Goal: Task Accomplishment & Management: Use online tool/utility

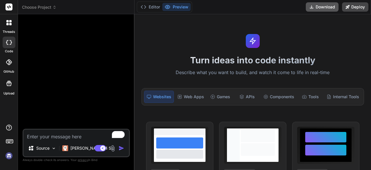
drag, startPoint x: 337, startPoint y: 26, endPoint x: 335, endPoint y: 6, distance: 20.7
click at [337, 26] on div "Turn ideas into code instantly Describe what you want to build, and watch it co…" at bounding box center [253, 91] width 237 height 155
click at [48, 59] on div at bounding box center [77, 74] width 106 height 110
click at [10, 154] on img at bounding box center [9, 156] width 10 height 10
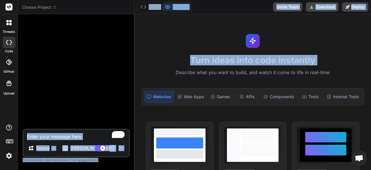
drag, startPoint x: 133, startPoint y: 66, endPoint x: 139, endPoint y: 68, distance: 6.1
click at [139, 68] on div "Choose Project Created with Pixso. Bind AI Web Search Created with Pixso. Code …" at bounding box center [194, 85] width 353 height 170
click at [112, 68] on div at bounding box center [77, 74] width 106 height 110
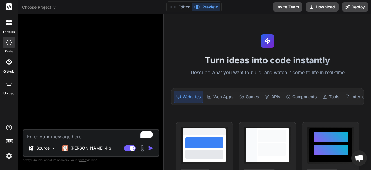
type textarea "x"
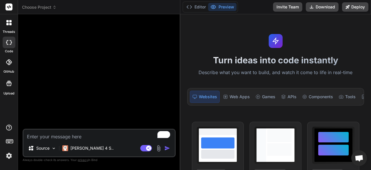
drag, startPoint x: 134, startPoint y: 65, endPoint x: 171, endPoint y: 70, distance: 36.9
click at [171, 70] on div "Bind AI Web Search Created with Pixso. Code Generator Source Claude 4 S.. Agent…" at bounding box center [99, 91] width 162 height 155
click at [82, 138] on textarea "To enrich screen reader interactions, please activate Accessibility in Grammarl…" at bounding box center [98, 134] width 151 height 10
paste textarea "Build a fully functional and beautifully designed web application called "Reade…"
type textarea "Build a fully functional and beautifully designed web application called "Reade…"
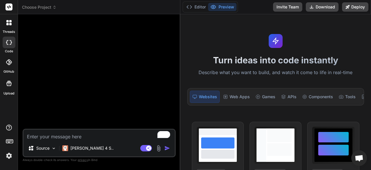
type textarea "x"
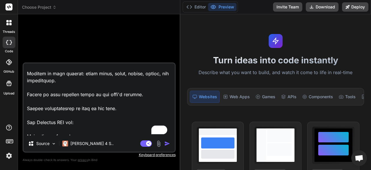
scroll to position [79, 0]
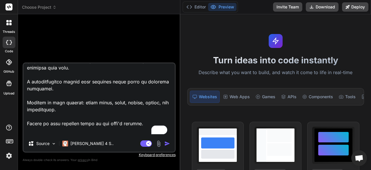
drag, startPoint x: 84, startPoint y: 104, endPoint x: 110, endPoint y: 103, distance: 26.1
click at [110, 103] on textarea "To enrich screen reader interactions, please activate Accessibility in Grammarl…" at bounding box center [98, 99] width 151 height 72
type textarea "Build a fully functional and beautifully designed web application called "Reade…"
type textarea "x"
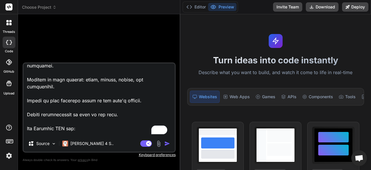
drag, startPoint x: 92, startPoint y: 82, endPoint x: 122, endPoint y: 82, distance: 29.9
click at [122, 82] on textarea "To enrich screen reader interactions, please activate Accessibility in Grammarl…" at bounding box center [98, 99] width 151 height 72
type textarea "Build a fully functional and beautifully designed web application called "Reade…"
type textarea "x"
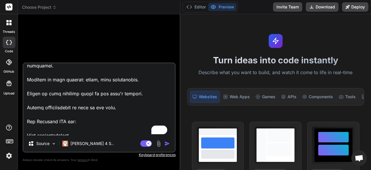
type textarea "Build a fully functional and beautifully designed web application called "Reade…"
type textarea "x"
type textarea "Build a fully functional and beautifully designed web application called "Reade…"
type textarea "x"
type textarea "Build a fully functional and beautifully designed web application called "Reade…"
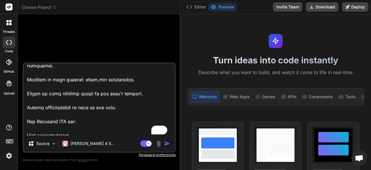
type textarea "x"
type textarea "Build a fully functional and beautifully designed web application called "Reade…"
type textarea "x"
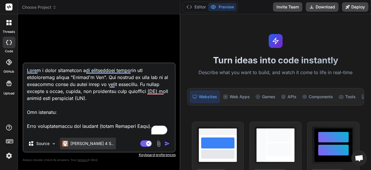
type textarea "Build a fully functional and beautifully designed web application called "Reade…"
click at [77, 149] on div "[PERSON_NAME] 4 S.." at bounding box center [88, 144] width 56 height 12
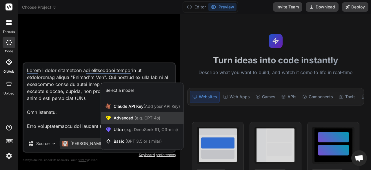
click at [154, 118] on span "(e.g. GPT-4o)" at bounding box center [146, 117] width 27 height 5
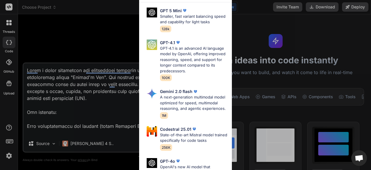
click at [100, 128] on div "Advanced Models GPT 5 Mini Smaller, fast variant balancing speed and capability…" at bounding box center [185, 85] width 371 height 170
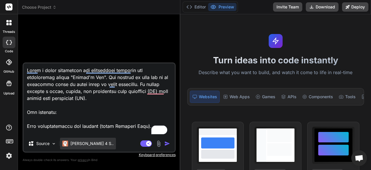
click at [80, 143] on p "[PERSON_NAME] 4 S.." at bounding box center [91, 143] width 43 height 6
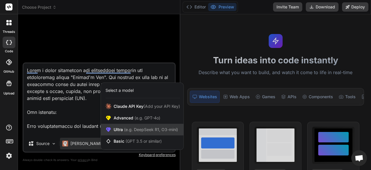
click at [131, 127] on span "Ultra (e.g. DeepSeek R1, O3-mini)" at bounding box center [146, 129] width 64 height 6
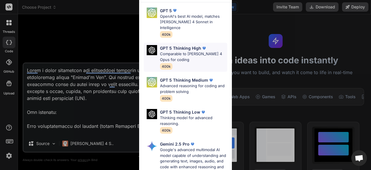
click at [191, 53] on p "Comparable to Claude 4 Opus for coding" at bounding box center [193, 56] width 67 height 11
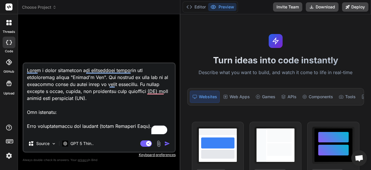
click at [137, 106] on textarea "To enrich screen reader interactions, please activate Accessibility in Grammarl…" at bounding box center [98, 99] width 151 height 72
type textarea "x"
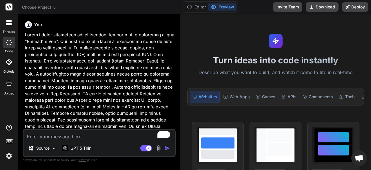
scroll to position [41, 0]
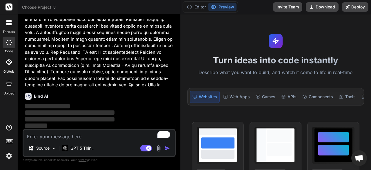
click at [73, 15] on div "Bind AI Web Search Created with Pixso. Code Generator You Bind AI ‌ ‌ ‌ ‌ Sourc…" at bounding box center [99, 91] width 162 height 155
click at [76, 28] on p at bounding box center [100, 39] width 150 height 98
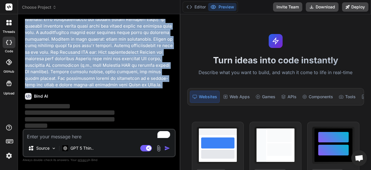
click at [76, 28] on p at bounding box center [100, 39] width 150 height 98
copy div "Build a fully functional and beautifully designed web application called "Reade…"
click at [76, 37] on p at bounding box center [100, 39] width 150 height 98
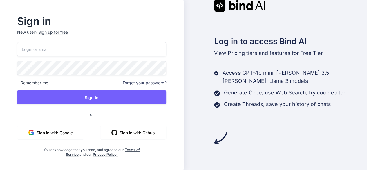
click at [106, 58] on div "Remember me Forgot your password? Sign In or Sign in with Google Sign in with G…" at bounding box center [91, 99] width 149 height 115
click at [101, 52] on input "email" at bounding box center [91, 49] width 149 height 14
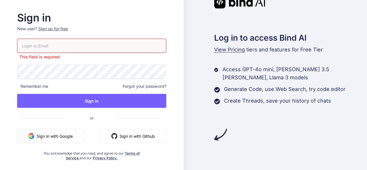
click at [54, 46] on input "email" at bounding box center [91, 46] width 149 height 14
paste input "[EMAIL_ADDRESS][DOMAIN_NAME]"
type input "[EMAIL_ADDRESS][DOMAIN_NAME]"
click at [89, 75] on div "trybindai@gmail.com This field is required Remember me Forgot your password? Si…" at bounding box center [91, 100] width 149 height 122
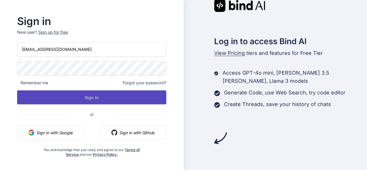
click at [107, 98] on button "Sign In" at bounding box center [91, 97] width 149 height 14
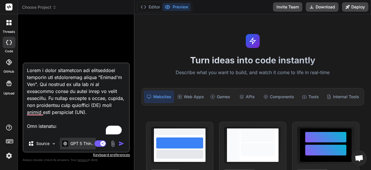
click at [82, 142] on p "GPT 5 Thin.." at bounding box center [81, 143] width 23 height 6
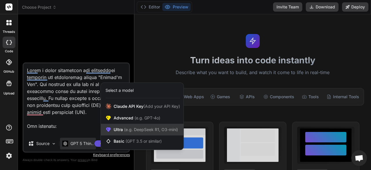
click at [139, 127] on span "(e.g. DeepSeek R1, O3-mini)" at bounding box center [150, 129] width 55 height 5
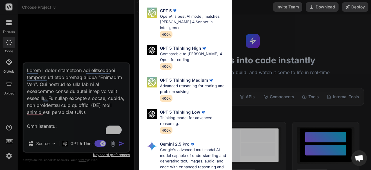
scroll to position [58, 0]
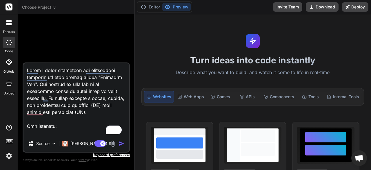
click at [115, 144] on img at bounding box center [113, 143] width 7 height 7
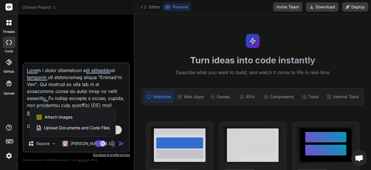
click at [118, 143] on div at bounding box center [185, 85] width 371 height 170
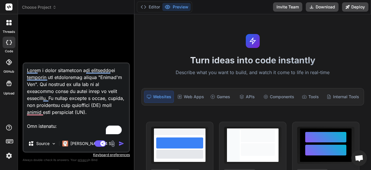
click at [120, 142] on img "button" at bounding box center [122, 143] width 6 height 6
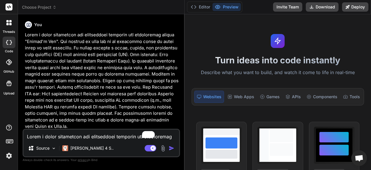
drag, startPoint x: 134, startPoint y: 89, endPoint x: 175, endPoint y: 97, distance: 41.9
click at [175, 97] on div "Bind AI Web Search Created with Pixso. Code Generator You Bind AI ‌ ‌ ‌ ‌ Sourc…" at bounding box center [101, 91] width 167 height 155
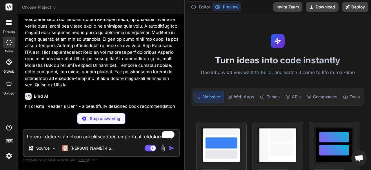
scroll to position [70, 0]
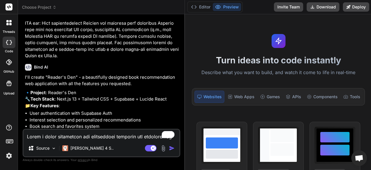
type textarea "x"
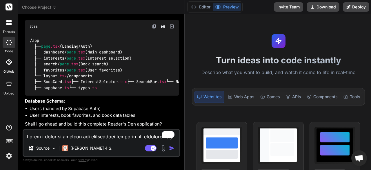
scroll to position [251, 0]
click at [102, 135] on textarea "To enrich screen reader interactions, please activate Accessibility in Grammarl…" at bounding box center [101, 134] width 156 height 10
type textarea "Y"
type textarea "x"
type textarea "Ye"
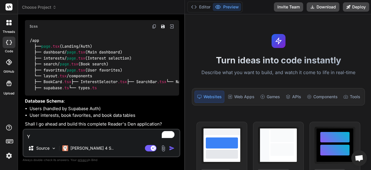
type textarea "x"
type textarea "Yes"
type textarea "x"
type textarea "Yes,"
type textarea "x"
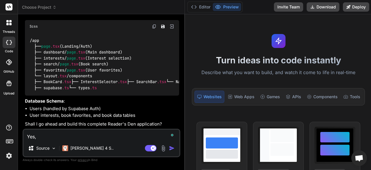
type textarea "Yes,"
type textarea "x"
type textarea "Yes, g"
type textarea "x"
type textarea "Yes, go"
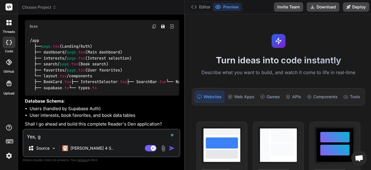
type textarea "x"
type textarea "Yes, go"
type textarea "x"
type textarea "Yes, go a"
type textarea "x"
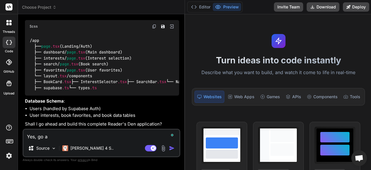
type textarea "Yes, go ae"
type textarea "x"
type textarea "Yes, go aeh"
type textarea "x"
type textarea "Yes, go ae"
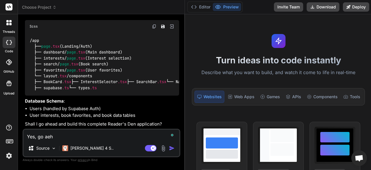
type textarea "x"
type textarea "Yes, go a"
type textarea "x"
type textarea "Yes, go ah"
type textarea "x"
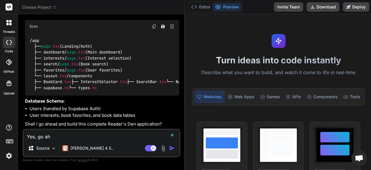
type textarea "Yes, go ahe"
type textarea "x"
type textarea "Yes, go ahea"
type textarea "x"
type textarea "Yes, go ahead"
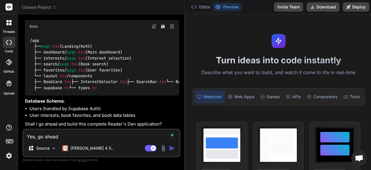
type textarea "x"
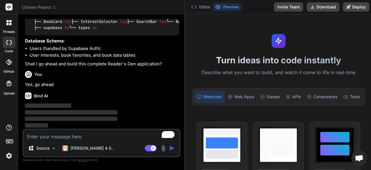
scroll to position [311, 0]
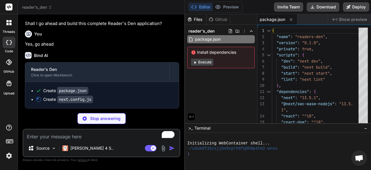
type textarea "x"
type textarea "} module.exports = nextConfig"
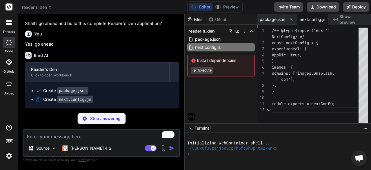
scroll to position [0, 10]
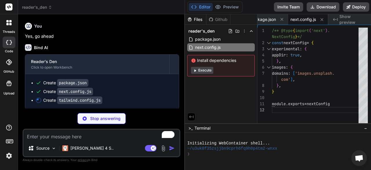
type textarea "x"
type textarea "} } }, }, plugins: [], }"
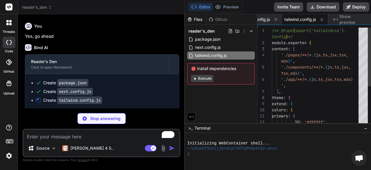
type textarea "x"
type textarea "module.exports = { plugins: { tailwindcss: {}, autoprefixer: {}, }, }"
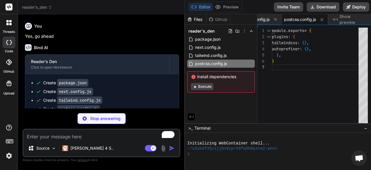
type textarea "x"
type textarea "}"
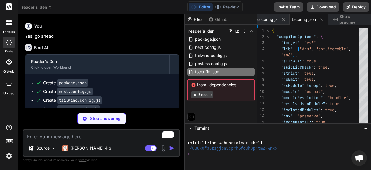
type textarea "x"
type textarea "30 transition-all duration-200; } }"
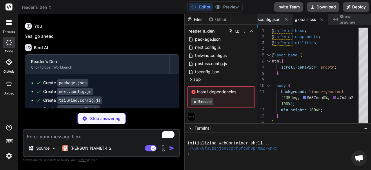
type textarea "x"
type textarea "export const supabase = createClient(supabaseUrl, supabaseAnonKey)"
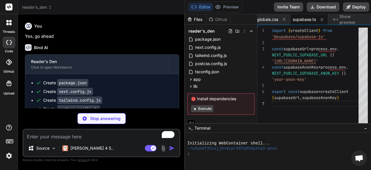
type textarea "x"
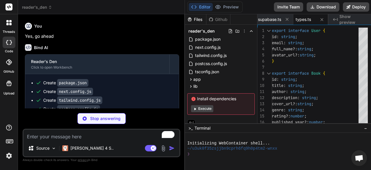
type textarea "x"
type textarea "return ( <html lang="en"> <body className={inter.className}>{children}</body> <…"
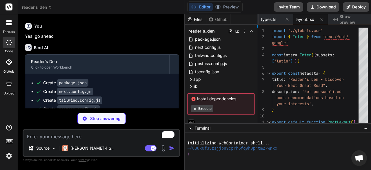
type textarea "x"
type textarea "{isFavorite ? 'fill-current' : ''}`} /> <span>{isFavorite ? 'Remove from Favori…"
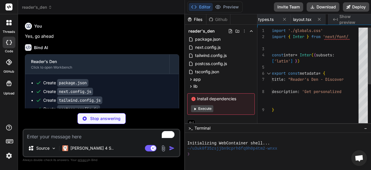
type textarea "x"
type textarea "# Supabase Configuration NEXT_PUBLIC_SUPABASE_URL=your_supabase_project_url NEX…"
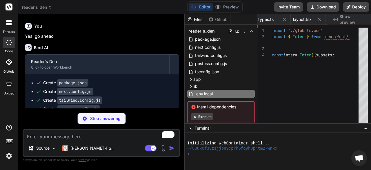
type textarea "x"
type textarea "MIT License - feel free to use this project for your own purposes."
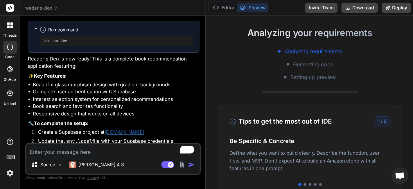
scroll to position [0, 0]
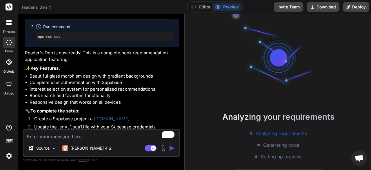
type textarea "x"
type textarea "3. Make your changes 4. Submit a pull request ## License MIT License - feel fre…"
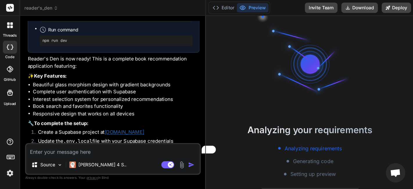
scroll to position [17, 0]
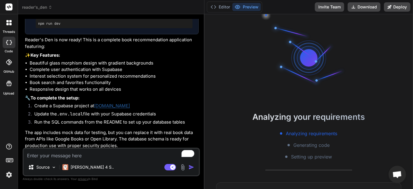
click at [254, 54] on div "Analyzing your requirements Analyzing requirements Generating code Setting up p…" at bounding box center [308, 101] width 208 height 174
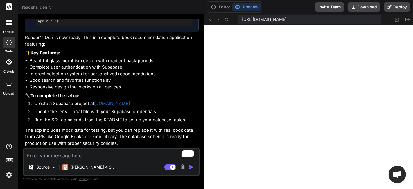
scroll to position [335, 0]
click at [217, 4] on button "Editor" at bounding box center [220, 7] width 24 height 8
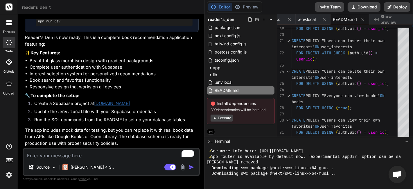
click at [225, 115] on button "Execute" at bounding box center [221, 117] width 22 height 7
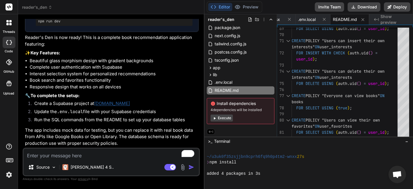
scroll to position [793, 0]
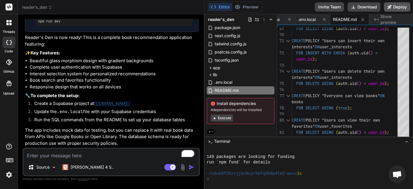
click at [371, 4] on button "Deploy" at bounding box center [397, 6] width 26 height 9
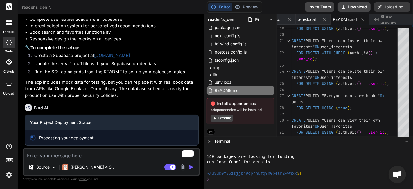
scroll to position [367, 0]
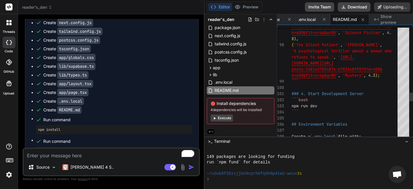
type textarea "x"
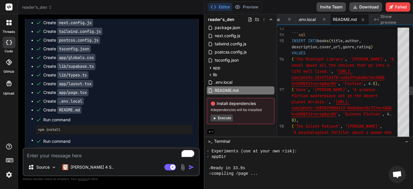
scroll to position [838, 0]
type textarea "('The Midnight Library', 'Matt Haig', 'A novel about all the choices that go in…"
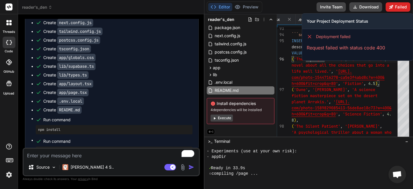
click at [371, 6] on button "Failed" at bounding box center [397, 6] width 25 height 9
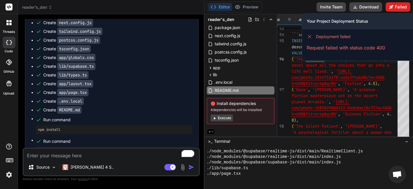
scroll to position [961, 0]
click at [371, 9] on button "Failed" at bounding box center [397, 6] width 25 height 9
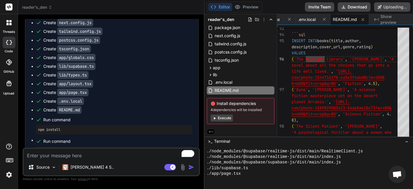
type textarea "x"
click at [121, 43] on div "Create postcss.config.js" at bounding box center [114, 40] width 157 height 6
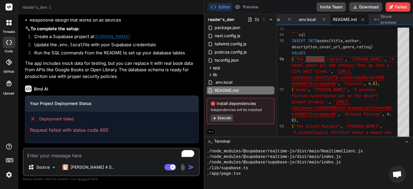
scroll to position [611, 0]
click at [113, 154] on textarea "To enrich screen reader interactions, please activate Accessibility in Grammarl…" at bounding box center [110, 153] width 175 height 10
type textarea "F"
type textarea "x"
type textarea "Fi"
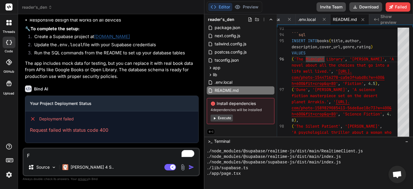
type textarea "x"
type textarea "Fix"
type textarea "x"
type textarea "Fix"
type textarea "x"
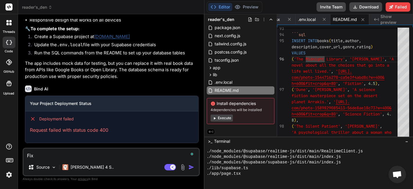
type textarea "Fix a"
type textarea "x"
type textarea "Fix al"
type textarea "x"
type textarea "Fix all"
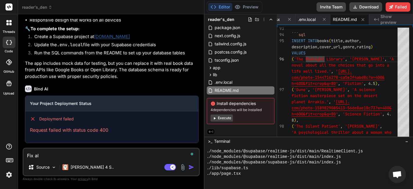
type textarea "x"
type textarea "Fix all"
type textarea "x"
type textarea "Fix all t"
type textarea "x"
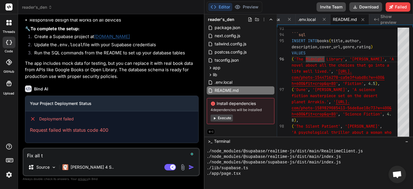
type textarea "Fix all th"
type textarea "x"
type textarea "Fix all the"
type textarea "x"
type textarea "Fix all the"
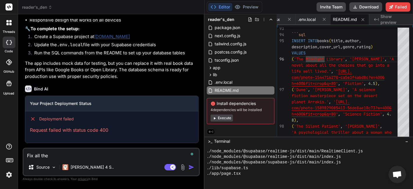
type textarea "x"
type textarea "Fix all the e"
type textarea "x"
type textarea "Fix all the er"
type textarea "x"
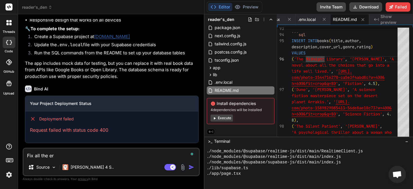
type textarea "Fix all the err"
type textarea "x"
type textarea "Fix all the erro"
type textarea "x"
type textarea "Fix all the error"
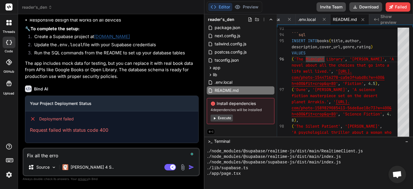
type textarea "x"
type textarea "Fix all the errors"
type textarea "x"
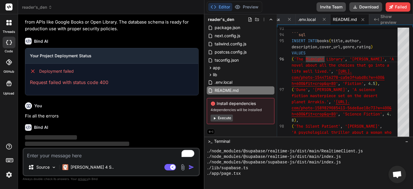
scroll to position [671, 0]
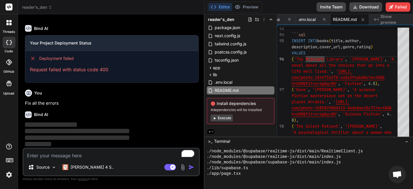
click at [7, 169] on img at bounding box center [9, 174] width 10 height 10
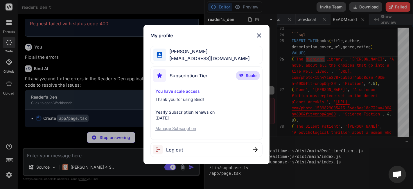
click at [175, 54] on span "Mr Miyagi" at bounding box center [208, 51] width 84 height 7
click at [116, 107] on div "My profile Mr Miyagi trybindai@gmail.com Subscription Tier Scale You have scale…" at bounding box center [206, 94] width 413 height 189
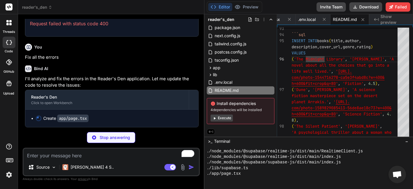
scroll to position [717, 0]
type textarea "x"
type textarea "Favorites' : 'Add to Favorites'}</span> </button> </div> ) }"
type textarea "x"
type textarea "overflow: hidden; } }"
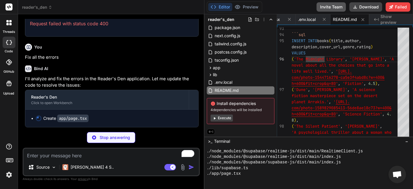
type textarea "x"
type textarea "# NEXT_PUBLIC_SUPABASE_URL=https://demo.supabase.co # NEXT_PUBLIC_SUPABASE_ANON…"
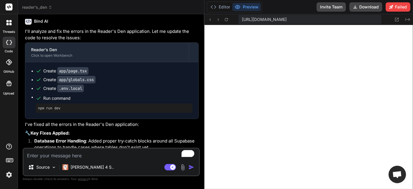
scroll to position [874, 0]
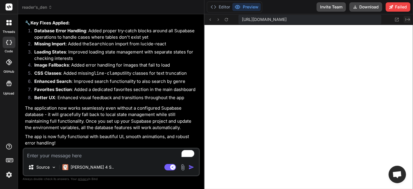
click at [371, 19] on icon "Created with Pixso." at bounding box center [407, 19] width 5 height 5
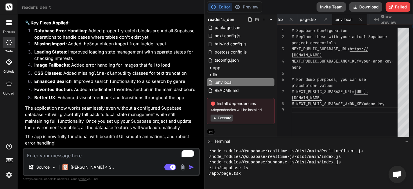
click at [371, 19] on span "Show preview" at bounding box center [394, 20] width 28 height 12
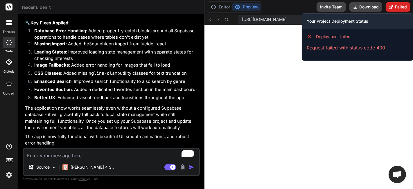
click at [371, 11] on button "Failed" at bounding box center [397, 6] width 25 height 9
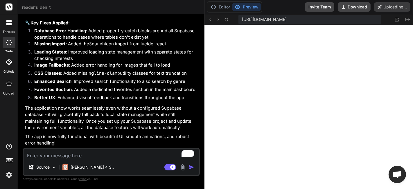
type textarea "x"
click at [371, 20] on icon at bounding box center [407, 19] width 5 height 3
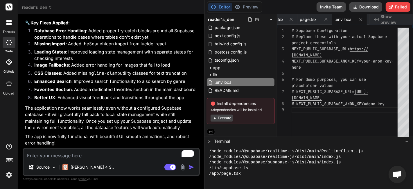
click at [107, 157] on textarea "To enrich screen reader interactions, please activate Accessibility in Grammarl…" at bounding box center [110, 153] width 175 height 10
type textarea "R"
type textarea "x"
type textarea "Re"
type textarea "x"
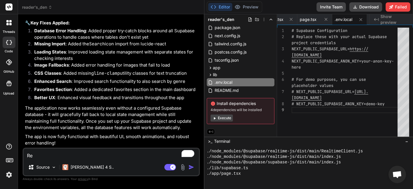
type textarea "Rem"
type textarea "x"
type textarea "Remo"
type textarea "x"
type textarea "Removc"
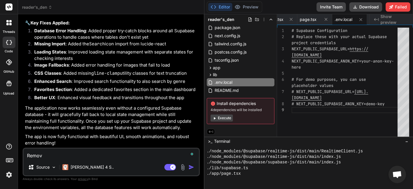
type textarea "x"
type textarea "Removce"
type textarea "x"
type textarea "Removc"
type textarea "x"
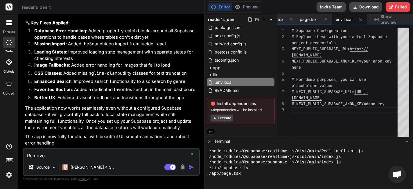
type textarea "Remov"
type textarea "x"
type textarea "Remove"
type textarea "x"
type textarea "Remove"
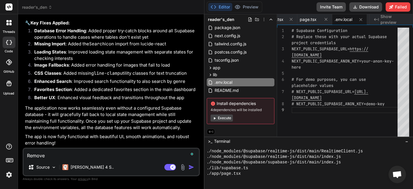
type textarea "x"
type textarea "Remove t"
type textarea "x"
type textarea "Remove th"
type textarea "x"
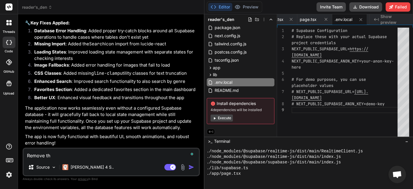
type textarea "Remove the"
type textarea "x"
type textarea "Remove the"
type textarea "x"
type textarea "Remove the s"
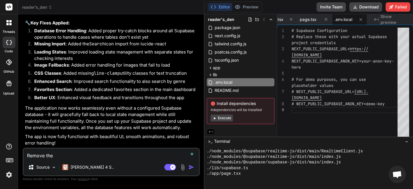
type textarea "x"
type textarea "Remove the si"
type textarea "x"
type textarea "Remove the sig"
type textarea "x"
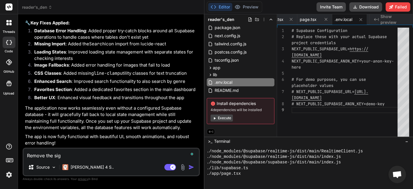
type textarea "Remove the sign"
type textarea "x"
type textarea "Remove the sign-"
type textarea "x"
type textarea "Remove the sign-i"
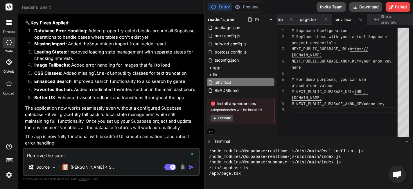
type textarea "x"
type textarea "Remove the sign-in"
type textarea "x"
type textarea "Remove the sign-in"
type textarea "x"
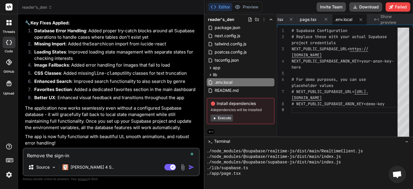
type textarea "Remove the sign-in"
type textarea "x"
type textarea "Remove the sign-in/"
type textarea "x"
type textarea "Remove the sign-in/s"
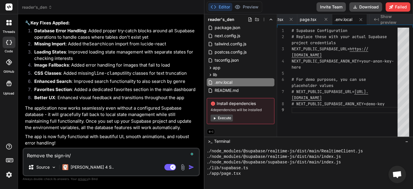
type textarea "x"
type textarea "Remove the sign-in/si"
type textarea "x"
type textarea "Remove the sign-in/sig"
type textarea "x"
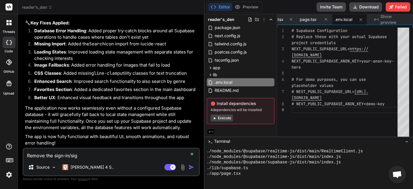
type textarea "Remove the sign-in/sign"
type textarea "x"
type textarea "Remove the sign-in/sign-"
type textarea "x"
type textarea "Remove the sign-in/sign-u"
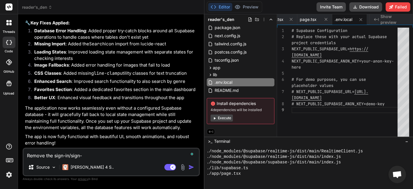
type textarea "x"
type textarea "Remove the sign-in/sign-up"
type textarea "x"
type textarea "Remove the sign-in/sign-up"
type textarea "x"
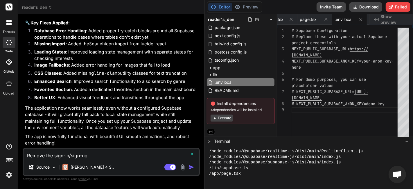
type textarea "Remove the sign-in/sign-up o"
type textarea "x"
type textarea "Remove the sign-in/sign-up op"
type textarea "x"
type textarea "Remove the sign-in/sign-up opt"
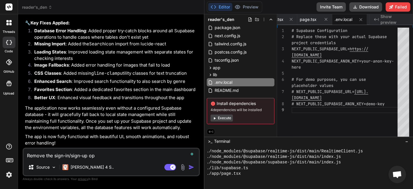
type textarea "x"
type textarea "Remove the sign-in/sign-up opti"
type textarea "x"
type textarea "Remove the sign-in/sign-up optio"
type textarea "x"
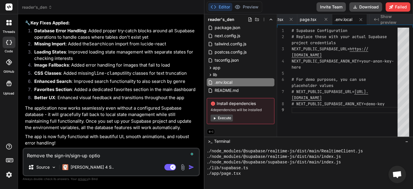
type textarea "Remove the sign-in/sign-up option"
type textarea "x"
type textarea "Remove the sign-in/sign-up option,"
type textarea "x"
type textarea "Remove the sign-in/sign-up option,"
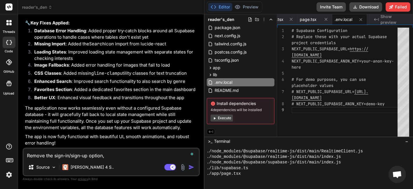
type textarea "x"
type textarea "Remove the sign-in/sign-up option, g"
type textarea "x"
type textarea "Remove the sign-in/sign-up option, ge"
type textarea "x"
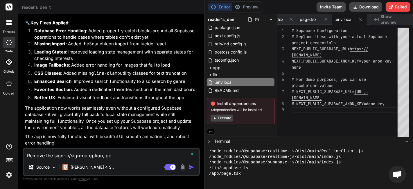
type textarea "Remove the sign-in/sign-up option, get"
type textarea "x"
type textarea "Remove the sign-in/sign-up option, get"
type textarea "x"
type textarea "Remove the sign-in/sign-up option, get s"
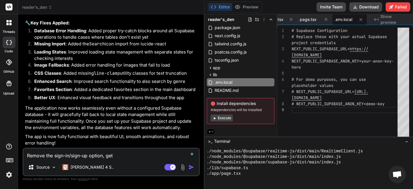
type textarea "x"
type textarea "Remove the sign-in/sign-up option, get st"
type textarea "x"
type textarea "Remove the sign-in/sign-up option, get str"
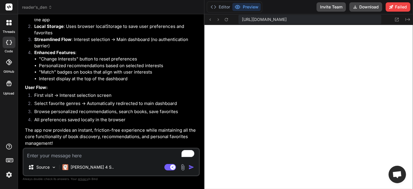
scroll to position [1138, 0]
click at [371, 0] on div "Editor Preview Invite Team Download Failed" at bounding box center [308, 7] width 208 height 14
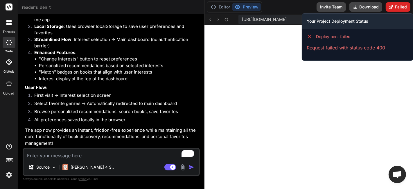
click at [371, 4] on button "Failed" at bounding box center [397, 6] width 25 height 9
click at [322, 37] on span "Deployment failed" at bounding box center [333, 37] width 35 height 6
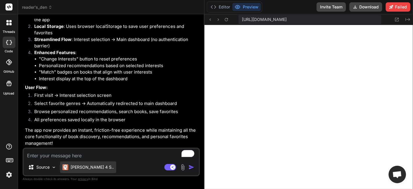
click at [93, 161] on div "Claude 4 S.." at bounding box center [88, 167] width 56 height 12
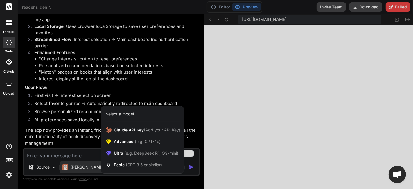
click at [84, 153] on div at bounding box center [206, 94] width 413 height 189
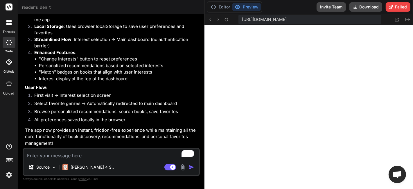
click at [84, 153] on textarea "To enrich screen reader interactions, please activate Accessibility in Grammarl…" at bounding box center [110, 153] width 175 height 10
click at [89, 167] on p "Claude 4 S.." at bounding box center [91, 167] width 43 height 6
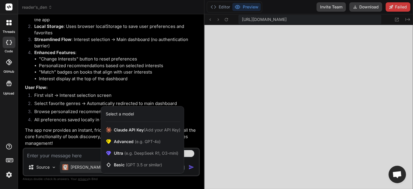
click at [89, 167] on div at bounding box center [206, 94] width 413 height 189
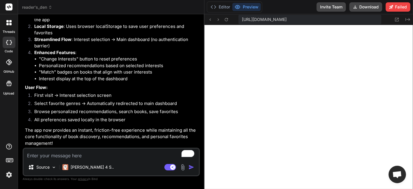
click at [58, 149] on textarea "To enrich screen reader interactions, please activate Accessibility in Grammarl…" at bounding box center [110, 153] width 175 height 10
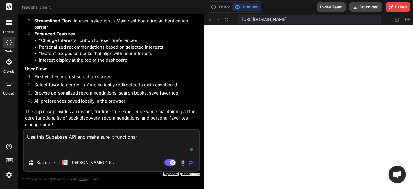
paste textarea "eyJhbGciOiJIUzI1NiIsInR5cCI6IkpXVCJ9.eyJpc3MiOiJzdXBhYmFzZSIsInJlZiI6InZtdWZ1bH…"
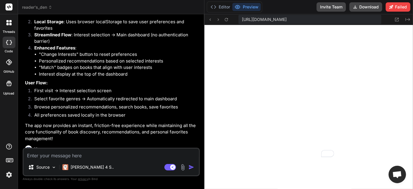
scroll to position [1076, 0]
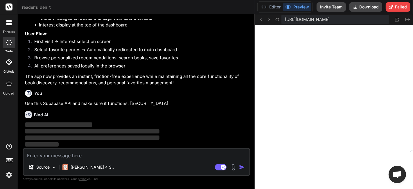
drag, startPoint x: 343, startPoint y: 83, endPoint x: 321, endPoint y: 82, distance: 21.8
click at [255, 82] on div "Bind AI Web Search Created with Pixso. Code Generator You Bind AI I'll create "…" at bounding box center [136, 101] width 237 height 174
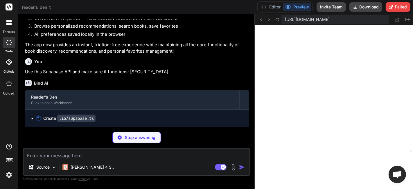
scroll to position [1107, 0]
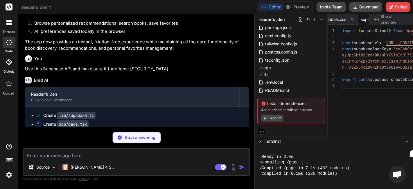
drag, startPoint x: 412, startPoint y: 71, endPoint x: 384, endPoint y: 71, distance: 28.4
click at [249, 71] on p "Use this Supabase API and make sure it functions; eyJhbGciOiJIUzI1NiIsInR5cCI6I…" at bounding box center [137, 69] width 224 height 7
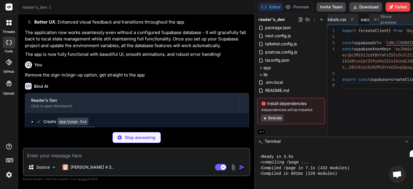
scroll to position [1052, 0]
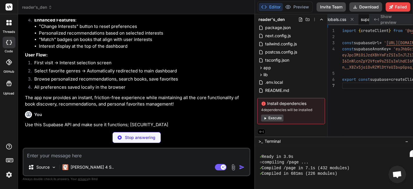
drag, startPoint x: 412, startPoint y: 39, endPoint x: 224, endPoint y: 42, distance: 188.0
click at [249, 41] on ul ""Change Interests" button to reset preferences Personalized recommendations bas…" at bounding box center [141, 36] width 215 height 26
click at [84, 30] on li "Personalized recommendations based on selected interests" at bounding box center [144, 33] width 210 height 7
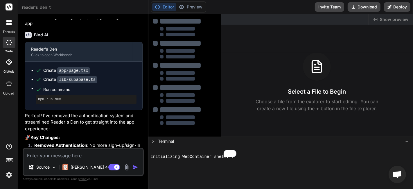
scroll to position [870, 0]
type textarea "x"
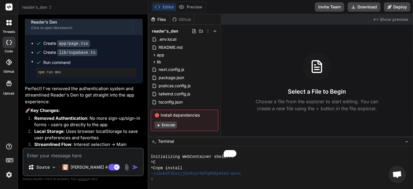
scroll to position [865, 0]
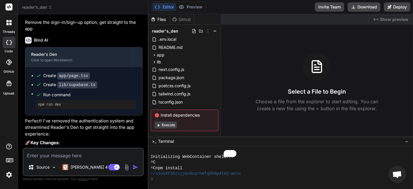
copy div "Use this Supabase API and make sure it functions; eyJhbGciOiJIUzI1NiIsInR5cCI6I…"
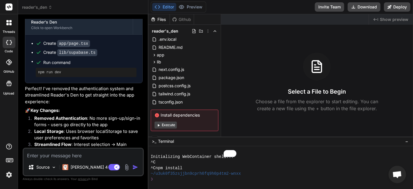
click at [104, 159] on div "Source Claude 4 S.. Agent Mode. When this toggle is activated, AI automatically…" at bounding box center [83, 161] width 121 height 28
click at [86, 157] on textarea "To enrich screen reader interactions, please activate Accessibility in Grammarl…" at bounding box center [82, 153] width 119 height 10
type textarea "R"
type textarea "x"
type textarea "Re"
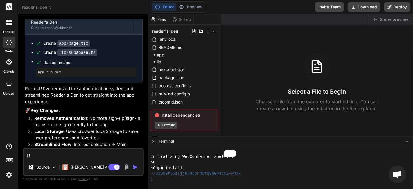
type textarea "x"
type textarea "Red"
type textarea "x"
type textarea "Redo"
type textarea "x"
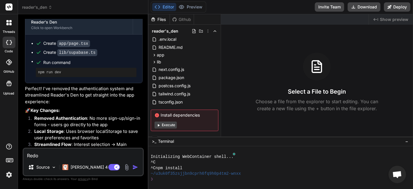
type textarea "Redo"
type textarea "x"
type textarea "Redo t"
type textarea "x"
type textarea "Redo th"
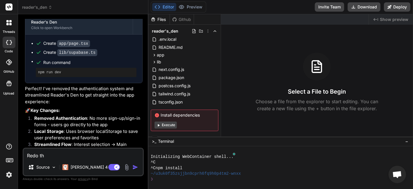
type textarea "x"
type textarea "Redo the"
type textarea "x"
type textarea "Redo the"
type textarea "x"
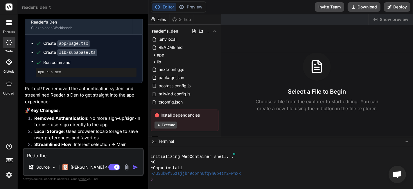
type textarea "Redo the r"
type textarea "x"
type textarea "Redo the re"
type textarea "x"
type textarea "Redo the res"
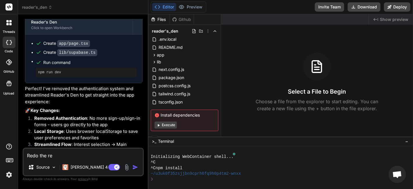
type textarea "x"
type textarea "Redo the resp"
type textarea "x"
type textarea "Redo the respo"
type textarea "x"
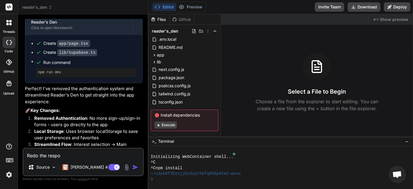
type textarea "Redo the respon"
type textarea "x"
type textarea "Redo the respons"
type textarea "x"
type textarea "Redo the response"
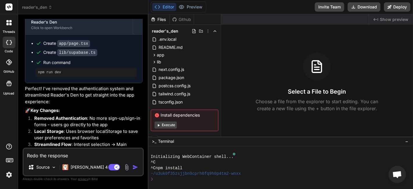
type textarea "x"
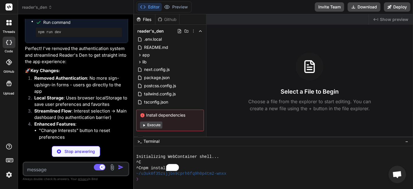
scroll to position [988, 0]
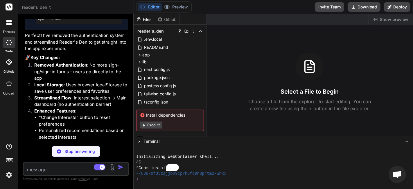
drag, startPoint x: 245, startPoint y: 52, endPoint x: 121, endPoint y: 51, distance: 124.5
click at [121, 51] on div "Bind AI Web Search Created with Pixso. Code Generator You Bind AI Sure You Yes,…" at bounding box center [76, 101] width 116 height 174
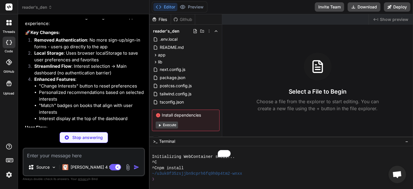
scroll to position [931, 0]
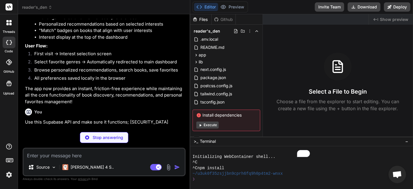
drag, startPoint x: 221, startPoint y: 56, endPoint x: 180, endPoint y: 62, distance: 41.4
click at [180, 62] on div "Bind AI Web Search Created with Pixso. Code Generator You Bind AI Sure You Yes,…" at bounding box center [104, 101] width 172 height 174
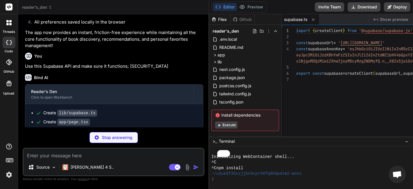
scroll to position [940, 0]
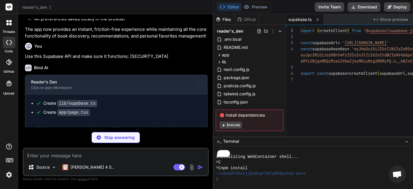
drag, startPoint x: 319, startPoint y: 42, endPoint x: 204, endPoint y: 82, distance: 122.1
click at [204, 82] on div "Bind AI Web Search Created with Pixso. Code Generator You Bind AI Sure You Yes,…" at bounding box center [115, 101] width 195 height 174
type textarea "x"
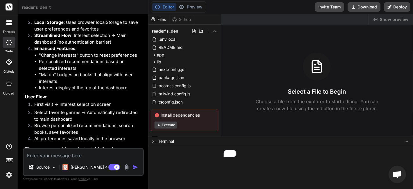
click at [144, 78] on div "You Yes, go ahead Bind AI Reader's Den Click to open Workbench Reader's Den is …" at bounding box center [84, 83] width 120 height 129
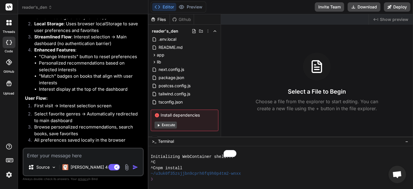
scroll to position [839, 0]
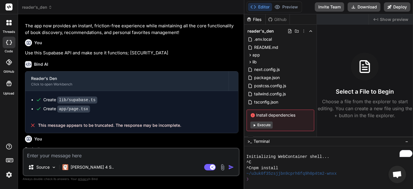
type textarea "x"
drag, startPoint x: 241, startPoint y: 108, endPoint x: 233, endPoint y: 106, distance: 8.3
click at [233, 106] on div "Bind AI Web Search Created with Pixso. Code Generator You Yes, go ahead Bind AI…" at bounding box center [131, 101] width 226 height 174
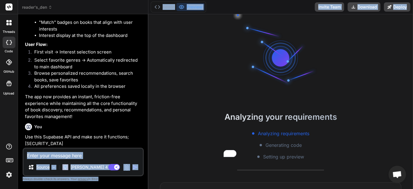
drag, startPoint x: 247, startPoint y: 85, endPoint x: 229, endPoint y: 84, distance: 17.4
click at [229, 84] on div "reader's_den Created with Pixso. Bind AI Web Search Created with Pixso. Code Ge…" at bounding box center [215, 94] width 395 height 189
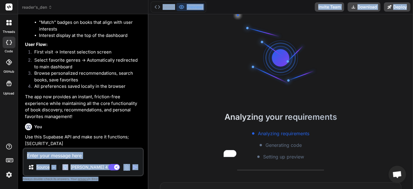
drag, startPoint x: 246, startPoint y: 70, endPoint x: 228, endPoint y: 70, distance: 17.7
click at [228, 70] on div "reader's_den Created with Pixso. Bind AI Web Search Created with Pixso. Code Ge…" at bounding box center [215, 94] width 395 height 189
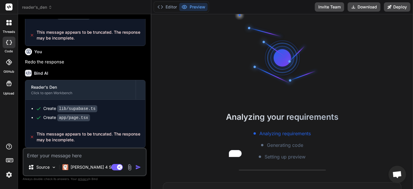
scroll to position [848, 0]
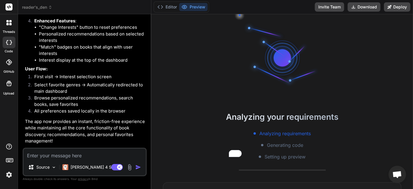
type textarea "x"
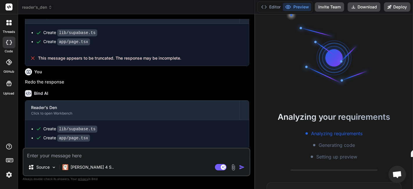
drag, startPoint x: 246, startPoint y: 66, endPoint x: 412, endPoint y: 73, distance: 166.1
click at [255, 73] on div "Bind AI Web Search Created with Pixso. Code Generator You Yes, go ahead Bind AI…" at bounding box center [136, 101] width 237 height 174
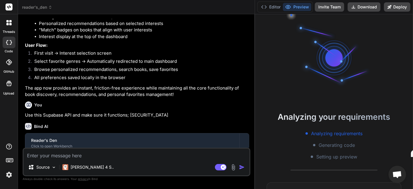
scroll to position [816, 0]
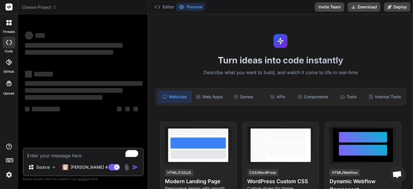
click at [102, 115] on div "‌ ‌ ‌ ‌ ‌ ‌ ‌ ‌ ‌ ‌" at bounding box center [83, 93] width 117 height 52
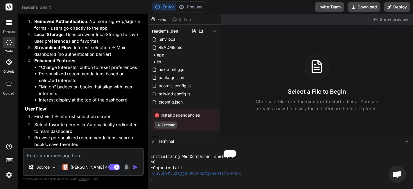
scroll to position [892, 0]
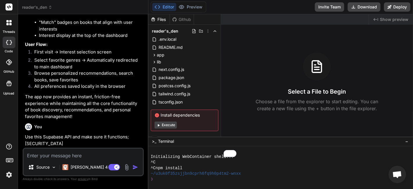
click at [177, 124] on button "Execute" at bounding box center [165, 124] width 22 height 7
type textarea "x"
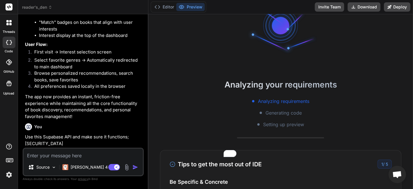
scroll to position [0, 0]
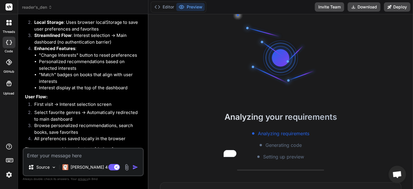
type textarea "x"
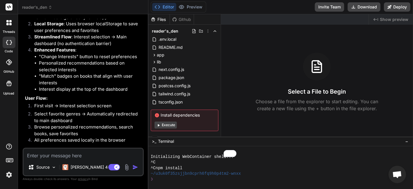
scroll to position [892, 0]
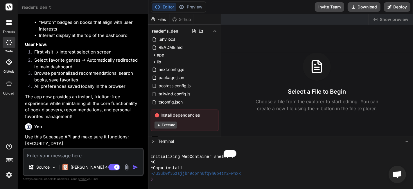
click at [106, 154] on textarea "To enrich screen reader interactions, please activate Accessibility in Grammarl…" at bounding box center [82, 153] width 119 height 10
click at [176, 6] on button "Editor" at bounding box center [164, 7] width 24 height 8
click at [193, 21] on div "Github" at bounding box center [182, 20] width 24 height 6
click at [169, 21] on div "Files" at bounding box center [158, 20] width 21 height 6
click at [121, 152] on textarea "To enrich screen reader interactions, please activate Accessibility in Grammarl…" at bounding box center [82, 153] width 119 height 10
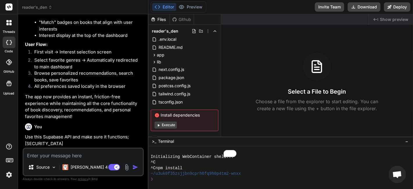
type textarea "R"
type textarea "x"
type textarea "Re"
type textarea "x"
type textarea "Red"
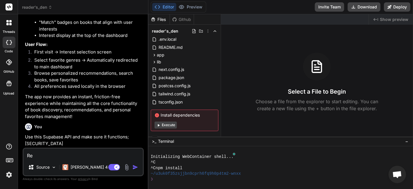
type textarea "x"
type textarea "Redo"
type textarea "x"
type textarea "Redo"
type textarea "x"
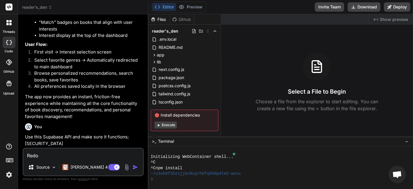
type textarea "Redo t"
type textarea "x"
type textarea "Redo th"
type textarea "x"
type textarea "Redo t"
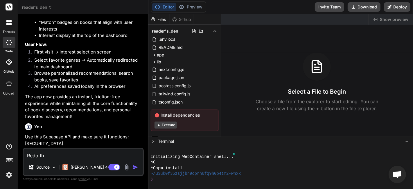
type textarea "x"
type textarea "Redo"
type textarea "x"
type textarea "Redo"
type textarea "x"
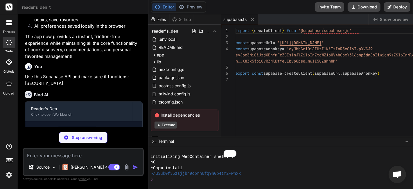
scroll to position [993, 0]
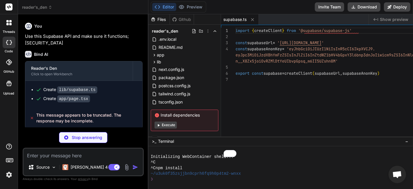
type textarea "x"
type textarea "</div> ) }"
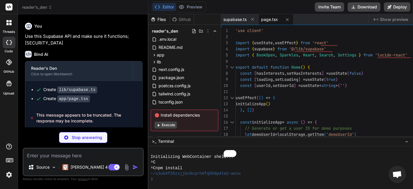
type textarea "x"
type textarea "# Supabase Configuration NEXT_PUBLIC_SUPABASE_URL=https://vmufululjqcyznzwvrh.s…"
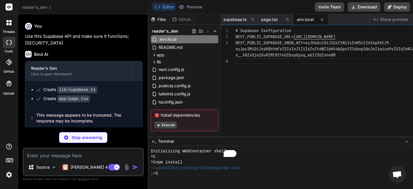
scroll to position [5, 0]
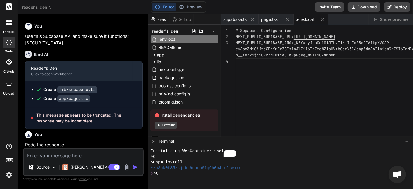
type textarea "x"
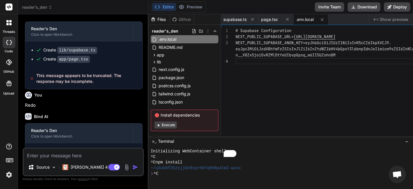
scroll to position [1070, 0]
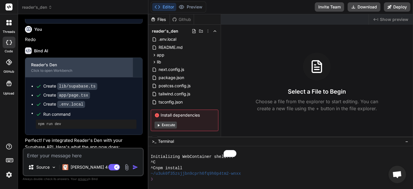
scroll to position [851, 0]
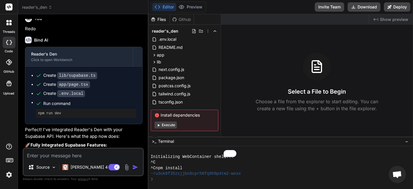
click at [177, 125] on button "Execute" at bounding box center [165, 124] width 22 height 7
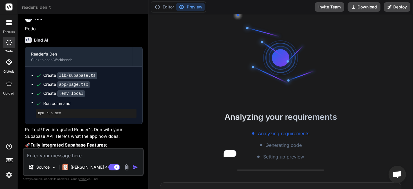
click at [8, 176] on img at bounding box center [9, 174] width 10 height 10
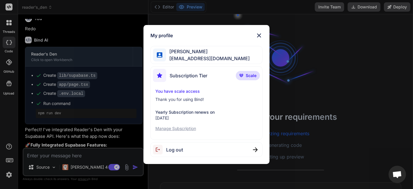
click at [177, 153] on div "Log out" at bounding box center [168, 149] width 30 height 10
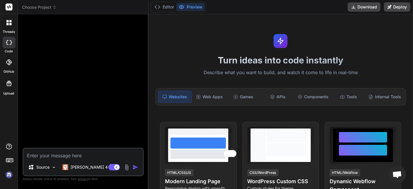
scroll to position [16, 0]
click at [11, 177] on img at bounding box center [9, 174] width 10 height 10
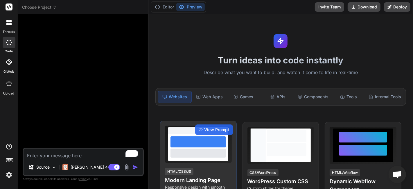
drag, startPoint x: 149, startPoint y: 117, endPoint x: 182, endPoint y: 125, distance: 34.3
click at [178, 122] on div "Turn ideas into code instantly Describe what you want to build, and watch it co…" at bounding box center [280, 101] width 264 height 174
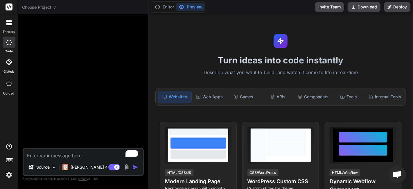
click at [9, 26] on div at bounding box center [9, 23] width 12 height 12
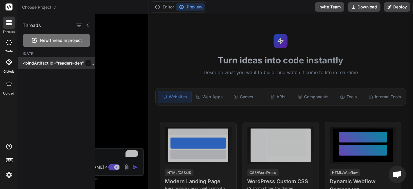
click at [61, 62] on p "<bindArtifact id="readers-den" title="Reader's Den"> <bindAction type="file" fi…" at bounding box center [59, 63] width 72 height 6
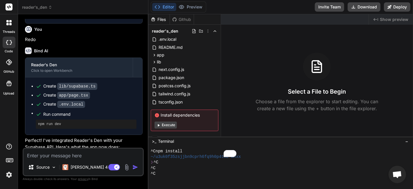
scroll to position [851, 0]
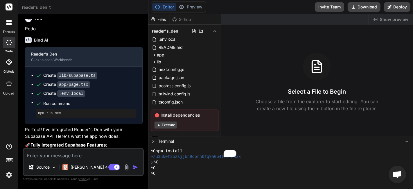
click at [148, 83] on div "Bind AI Web Search Created with Pixso. Code Generator You Fix all the errors Bi…" at bounding box center [83, 101] width 130 height 174
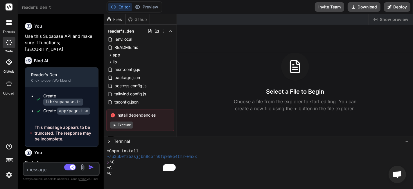
scroll to position [999, 0]
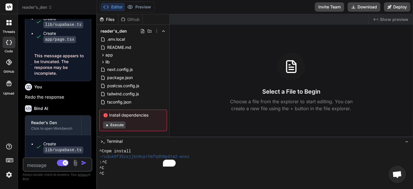
drag, startPoint x: 246, startPoint y: 82, endPoint x: 7, endPoint y: 50, distance: 241.2
click at [7, 50] on div "threads code GitHub Upload reader's_den Created with Pixso. Bind AI Web Search …" at bounding box center [206, 94] width 413 height 189
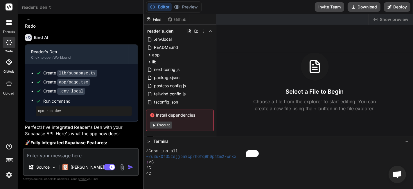
drag, startPoint x: 156, startPoint y: 80, endPoint x: 117, endPoint y: 73, distance: 39.0
click at [117, 73] on div "Bind AI Web Search Created with Pixso. Code Generator You Fix all the errors Bi…" at bounding box center [81, 101] width 126 height 174
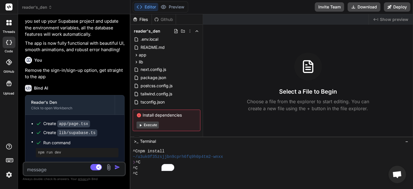
scroll to position [216, 0]
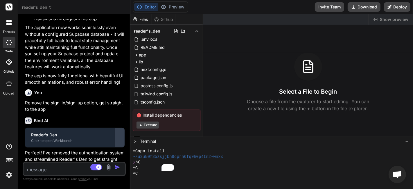
click at [124, 133] on div at bounding box center [119, 137] width 9 height 9
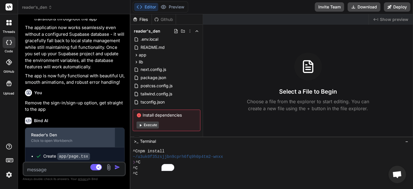
click at [109, 132] on div "Reader's Den" at bounding box center [70, 135] width 78 height 6
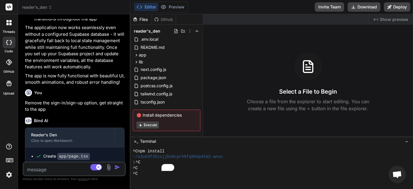
click at [75, 182] on pre "npm run dev" at bounding box center [77, 184] width 78 height 5
click at [65, 182] on pre "npm run dev" at bounding box center [77, 184] width 78 height 5
click at [51, 182] on pre "npm run dev" at bounding box center [77, 184] width 78 height 5
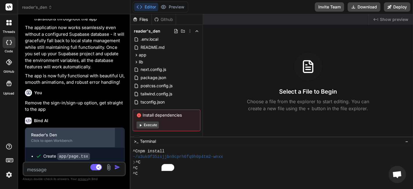
click at [104, 128] on div "Reader's Den Click to open Workbench" at bounding box center [69, 137] width 89 height 19
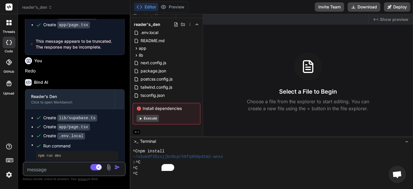
scroll to position [0, 0]
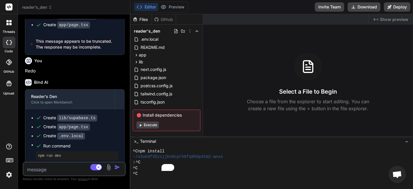
click at [159, 124] on button "Execute" at bounding box center [147, 124] width 22 height 7
type textarea "x"
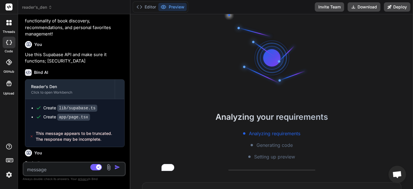
scroll to position [860, 0]
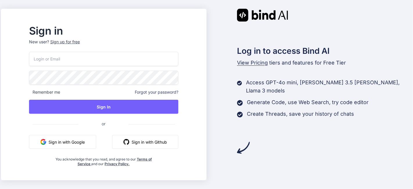
click at [80, 62] on input "email" at bounding box center [103, 59] width 149 height 14
paste input "[EMAIL_ADDRESS][DOMAIN_NAME]"
type input "[EMAIL_ADDRESS][DOMAIN_NAME]"
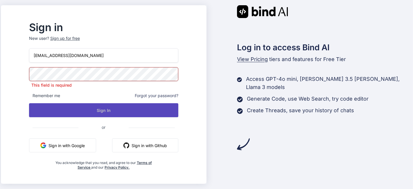
click at [126, 107] on button "Sign In" at bounding box center [103, 110] width 149 height 14
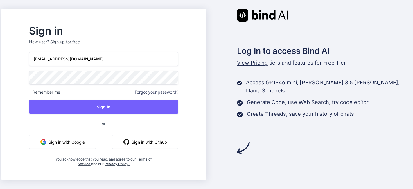
click at [81, 94] on div "Remember me Forgot your password?" at bounding box center [103, 92] width 149 height 6
click at [60, 94] on span "Remember me" at bounding box center [44, 92] width 31 height 6
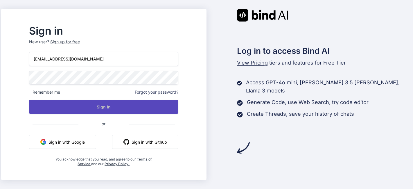
click at [75, 106] on button "Sign In" at bounding box center [103, 107] width 149 height 14
